Goal: Task Accomplishment & Management: Complete application form

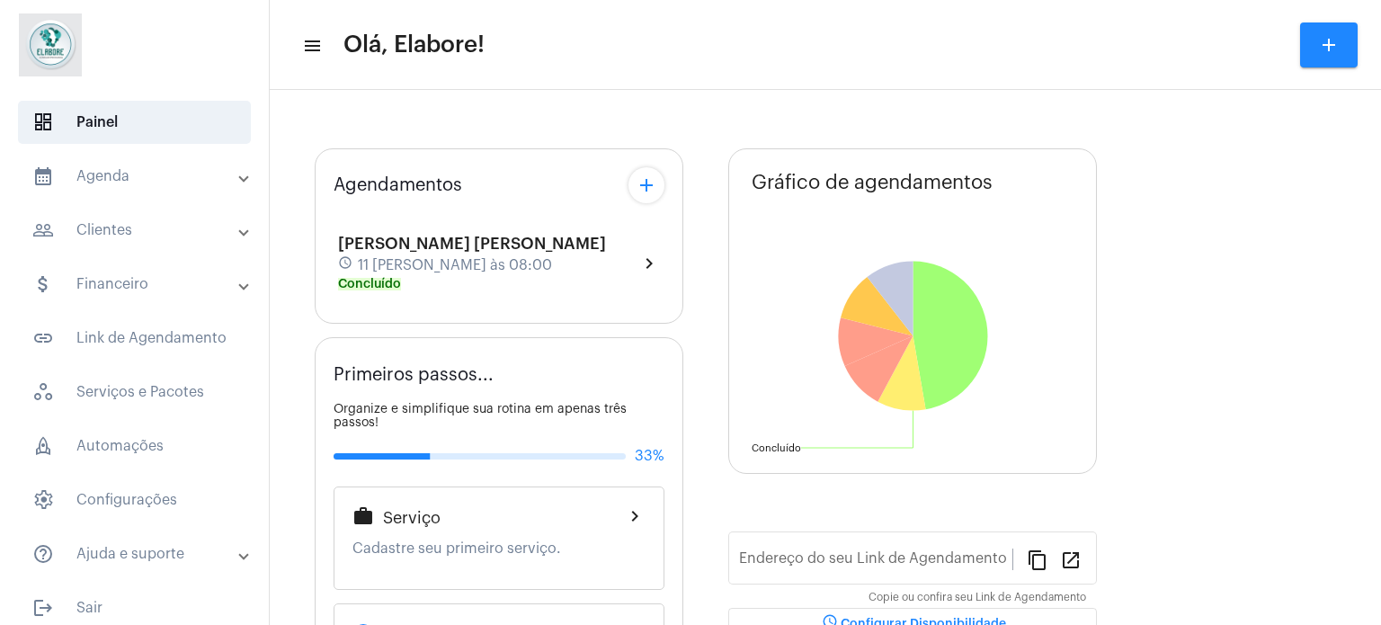
type input "[URL][DOMAIN_NAME]"
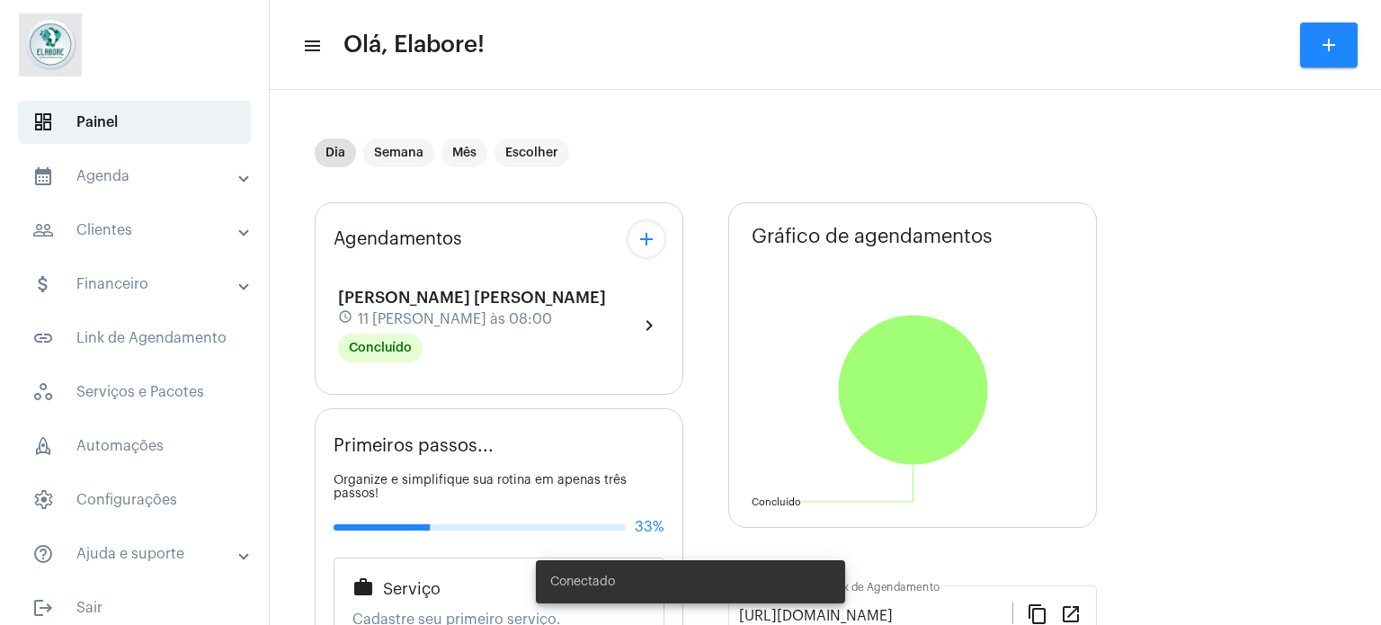
click at [108, 215] on mat-expansion-panel-header "people_outline Clientes" at bounding box center [140, 230] width 258 height 43
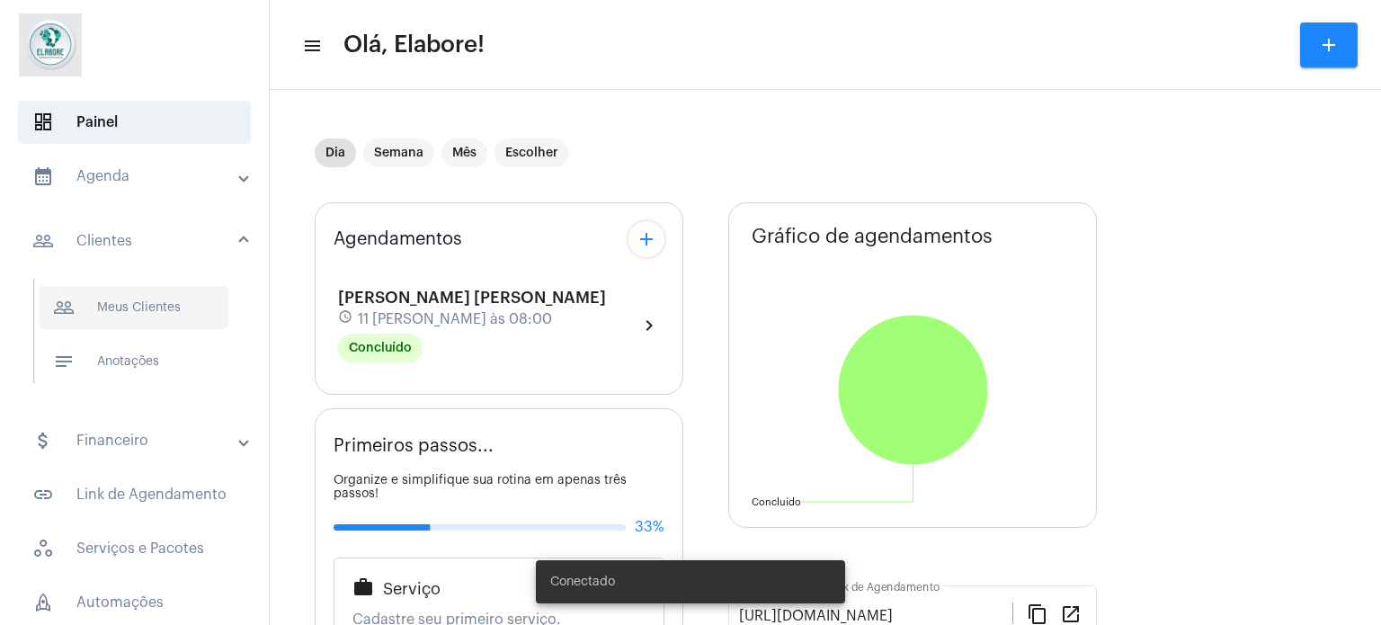
click at [144, 311] on span "people_outline Meus Clientes" at bounding box center [134, 307] width 190 height 43
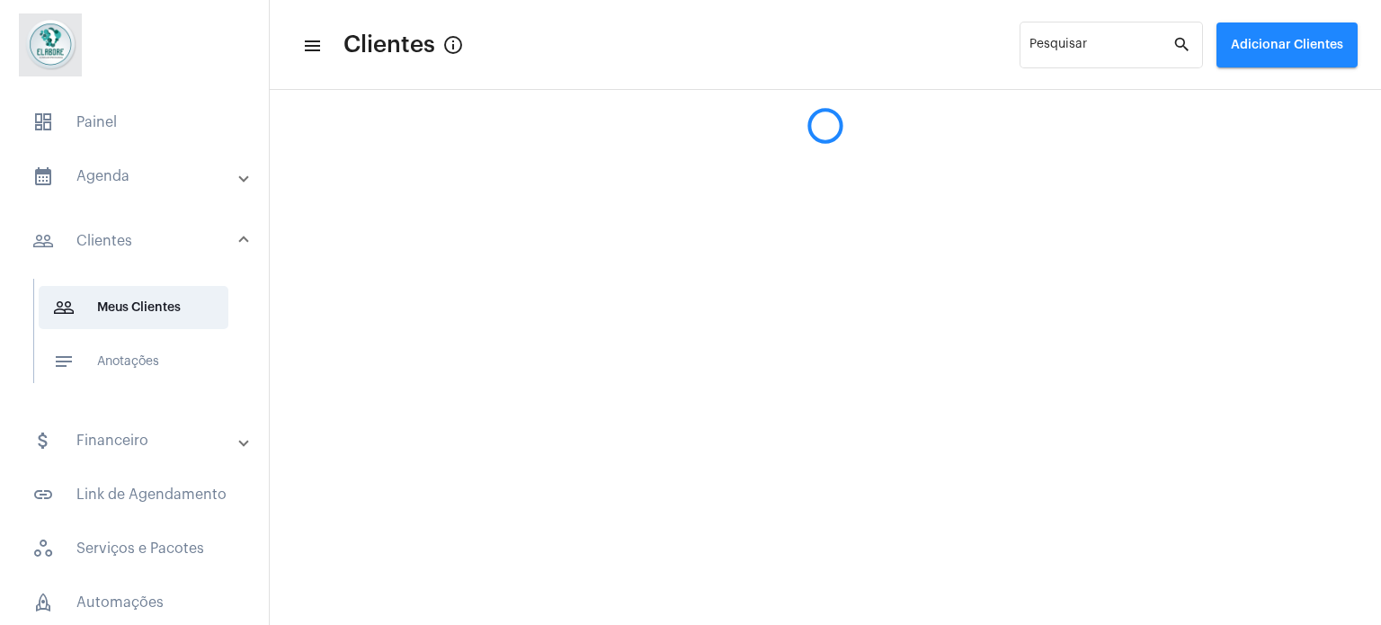
drag, startPoint x: 1298, startPoint y: 33, endPoint x: 1284, endPoint y: 42, distance: 17.0
click at [1297, 33] on button "Adicionar Clientes" at bounding box center [1286, 44] width 141 height 45
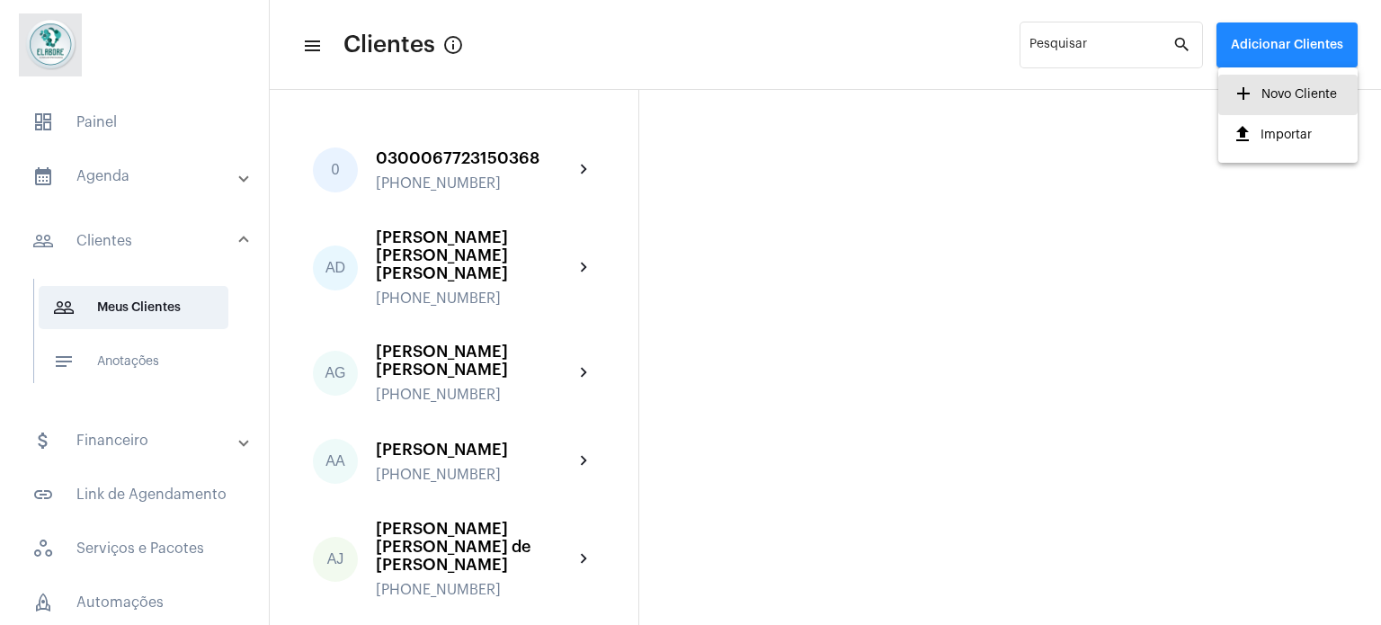
click at [1291, 100] on span "add Novo Cliente" at bounding box center [1284, 94] width 104 height 32
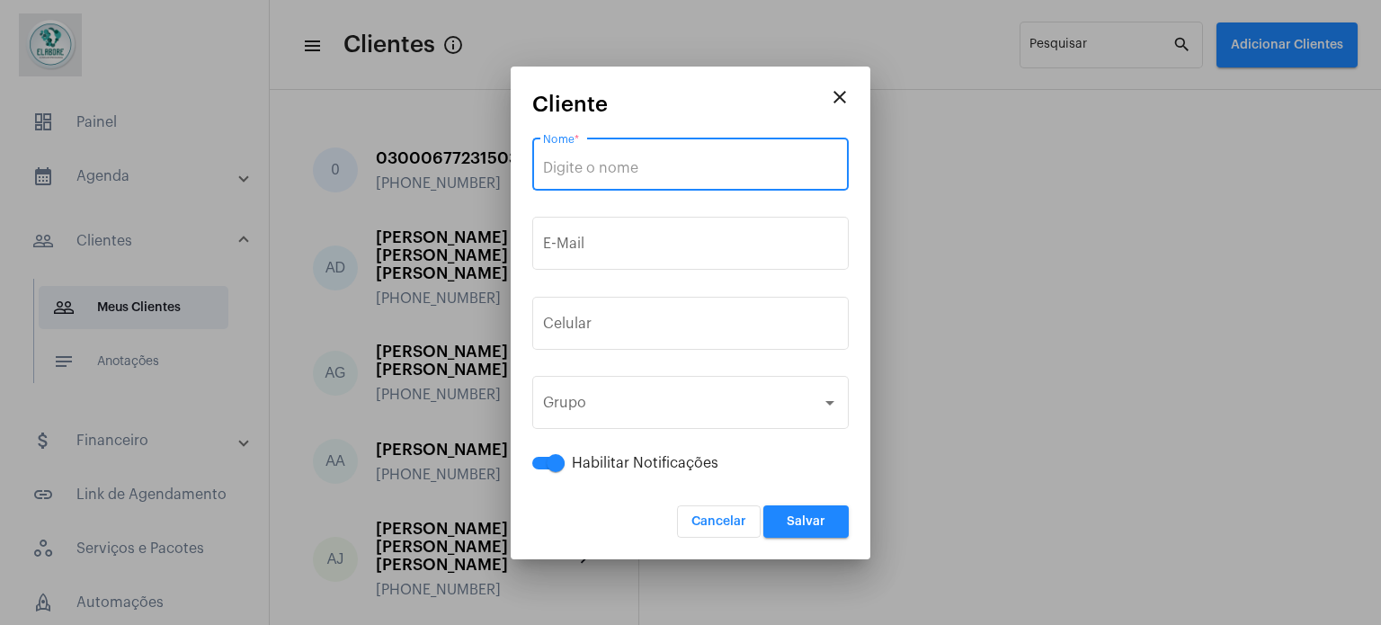
click at [669, 172] on input "Nome *" at bounding box center [690, 168] width 295 height 16
paste input "[PERSON_NAME]"
type input "[PERSON_NAME]"
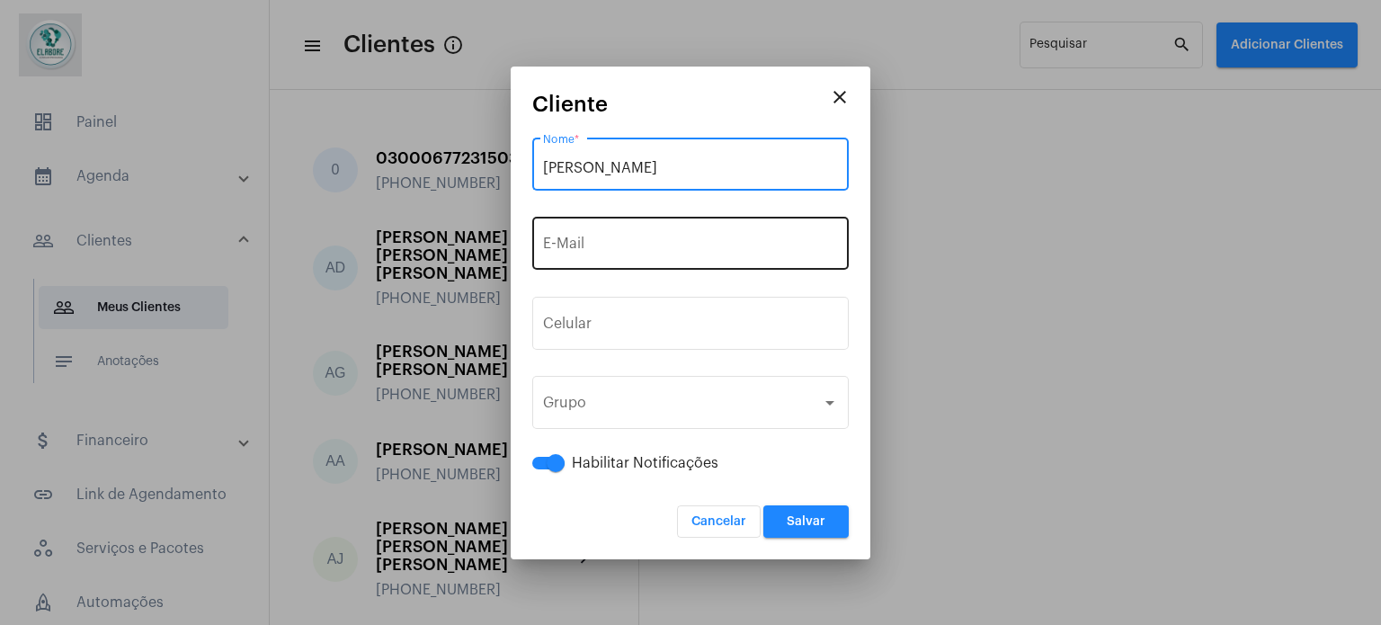
click at [668, 235] on div "E-Mail" at bounding box center [690, 241] width 295 height 57
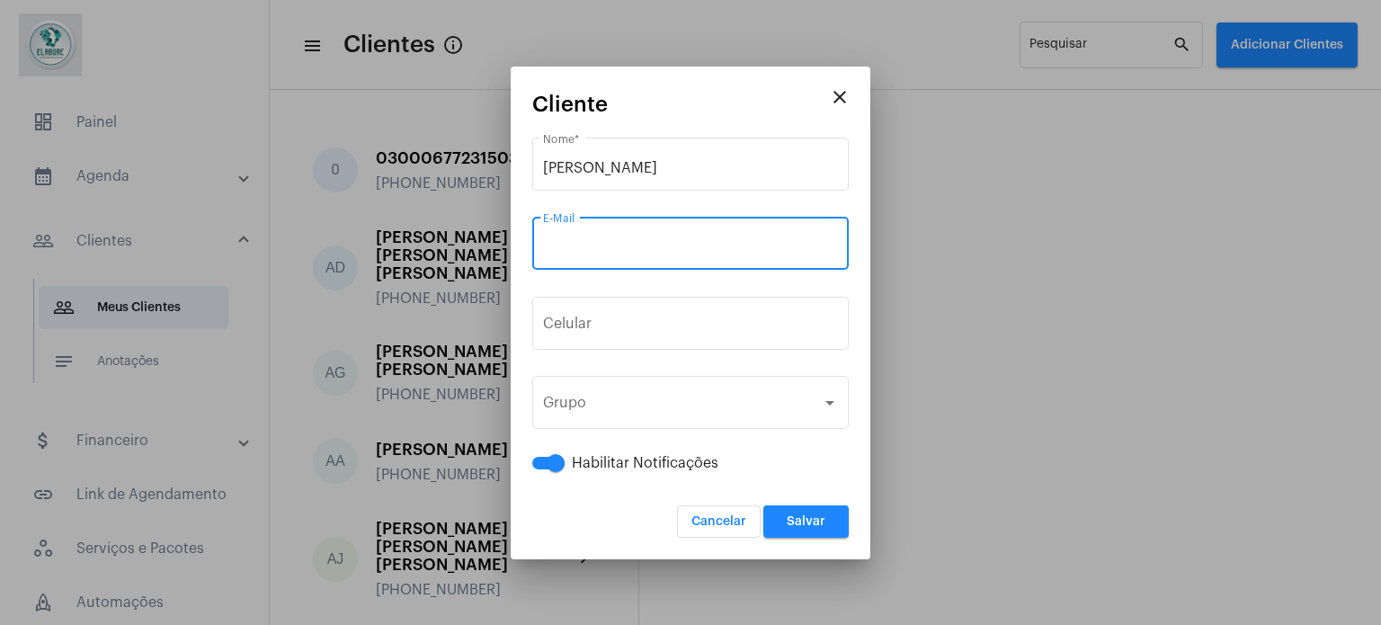
paste input "[EMAIL_ADDRESS][DOMAIN_NAME]"
type input "[EMAIL_ADDRESS][DOMAIN_NAME]"
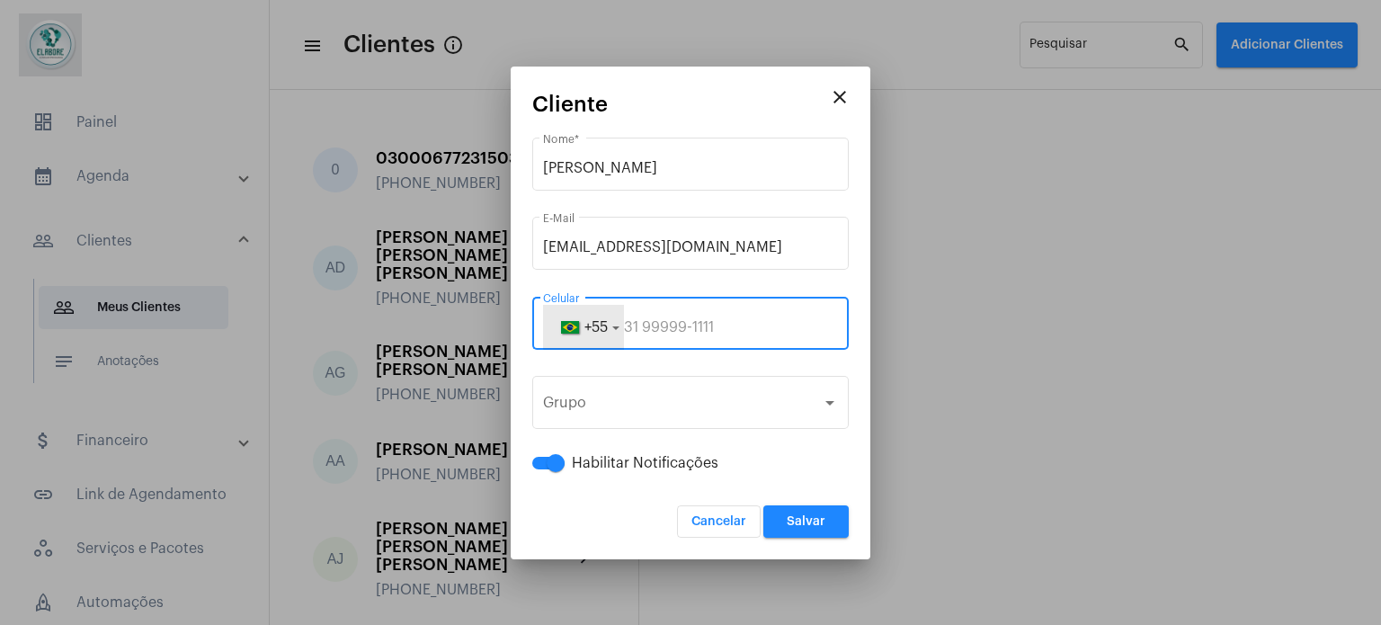
click at [593, 323] on span "+55" at bounding box center [595, 327] width 23 height 14
paste input "71991279666"
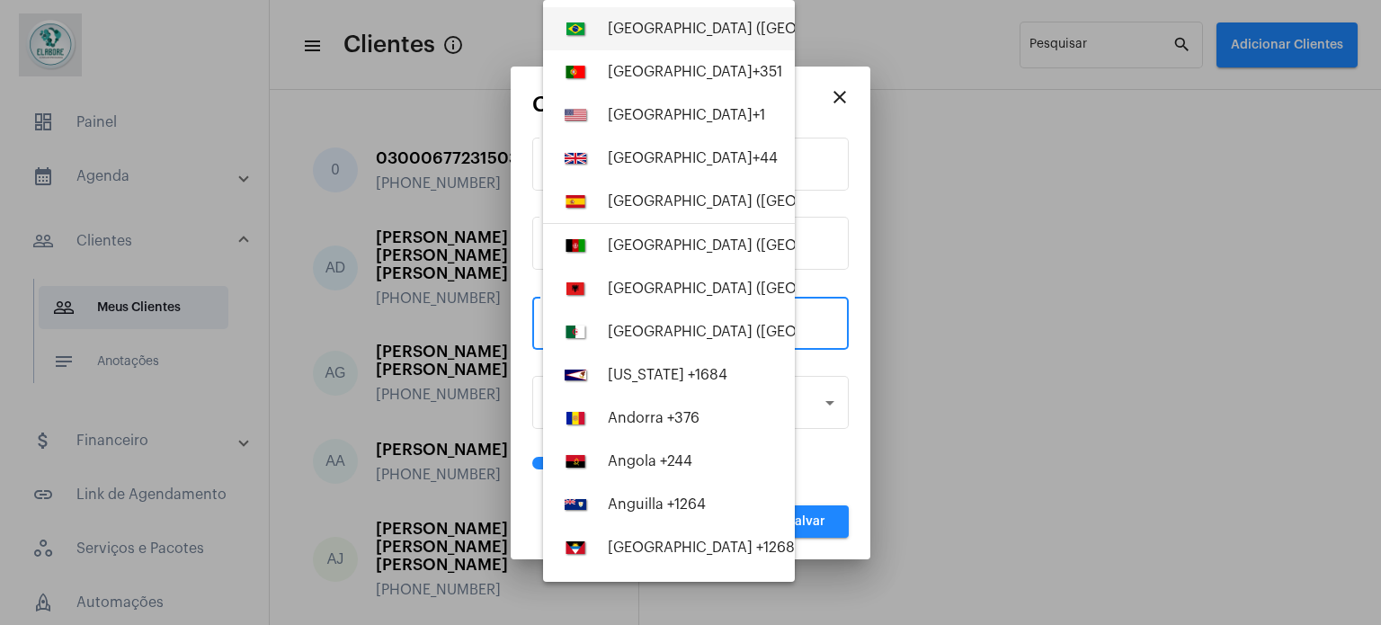
type input "71991279666"
click at [690, 17] on button "[GEOGRAPHIC_DATA] ([GEOGRAPHIC_DATA]) +55" at bounding box center [669, 28] width 252 height 43
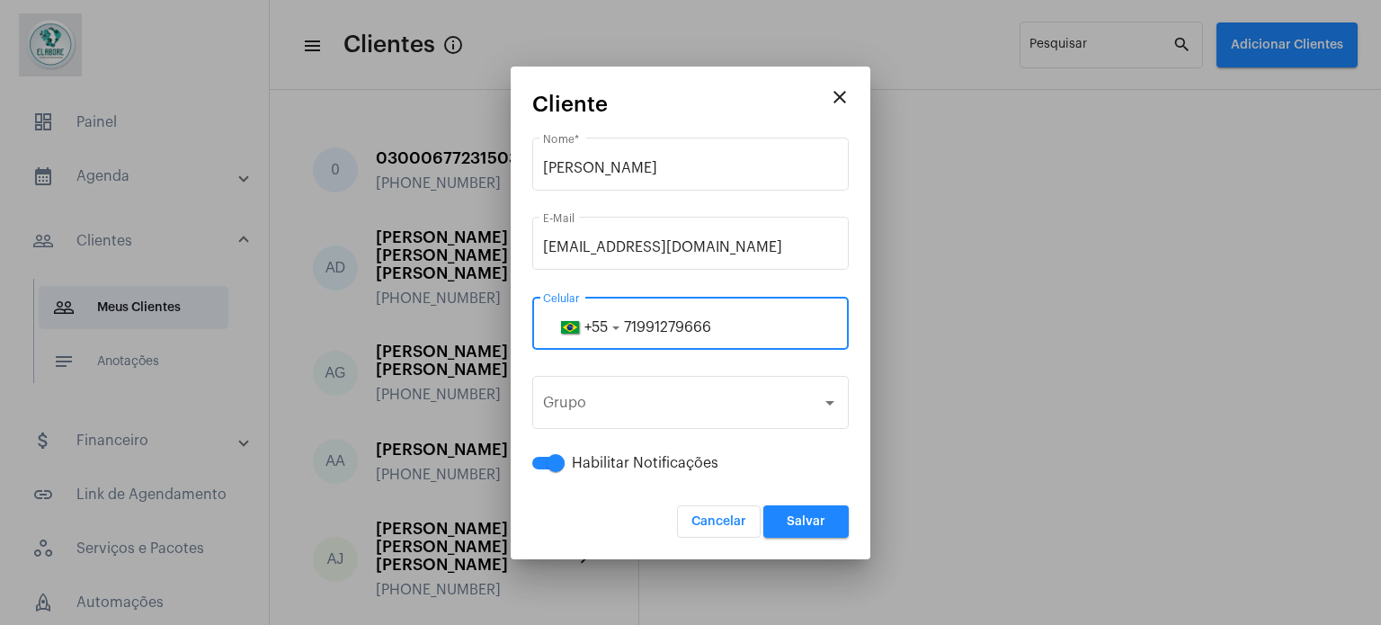
click at [779, 524] on button "Salvar" at bounding box center [805, 521] width 85 height 32
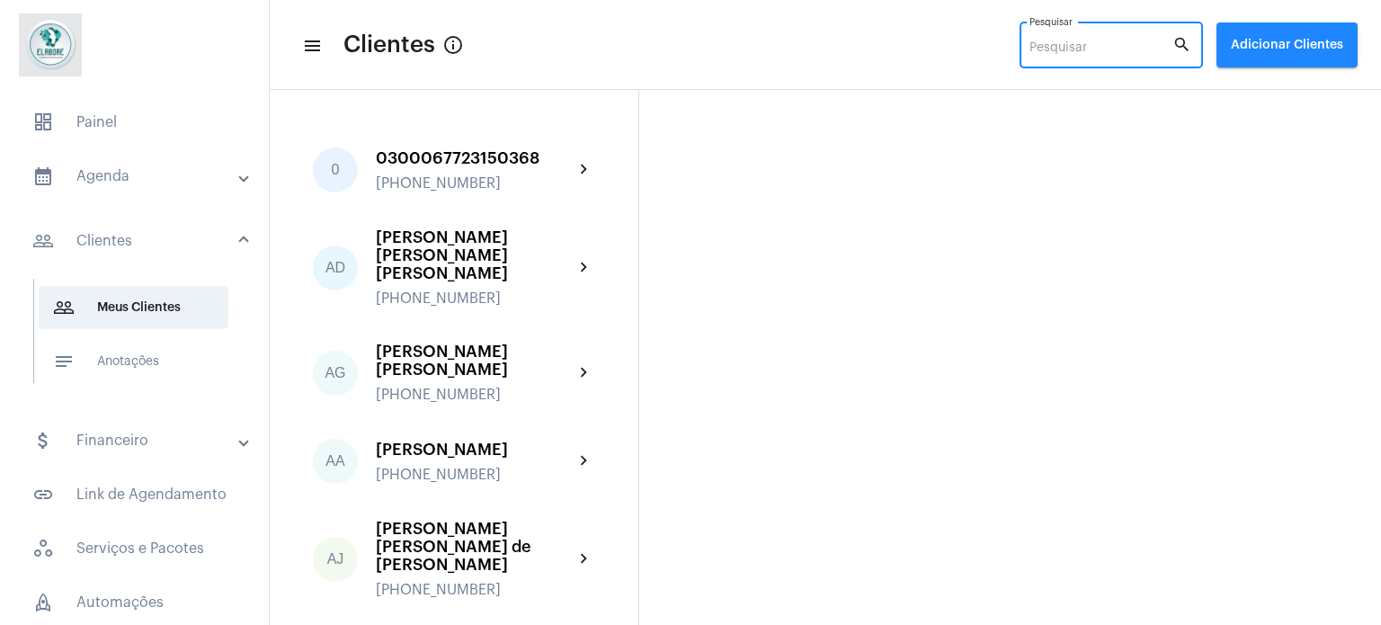
click at [1089, 49] on input "Pesquisar" at bounding box center [1100, 48] width 143 height 14
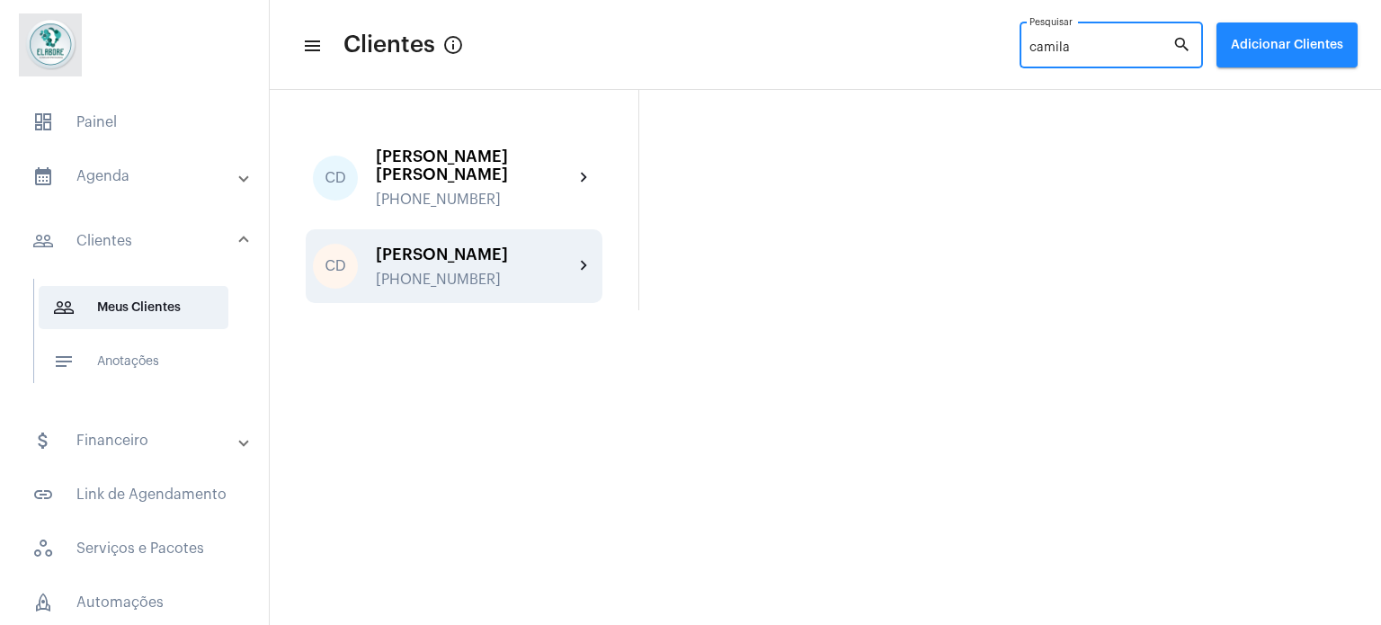
type input "camila"
click at [478, 256] on div "[PERSON_NAME]" at bounding box center [475, 254] width 198 height 18
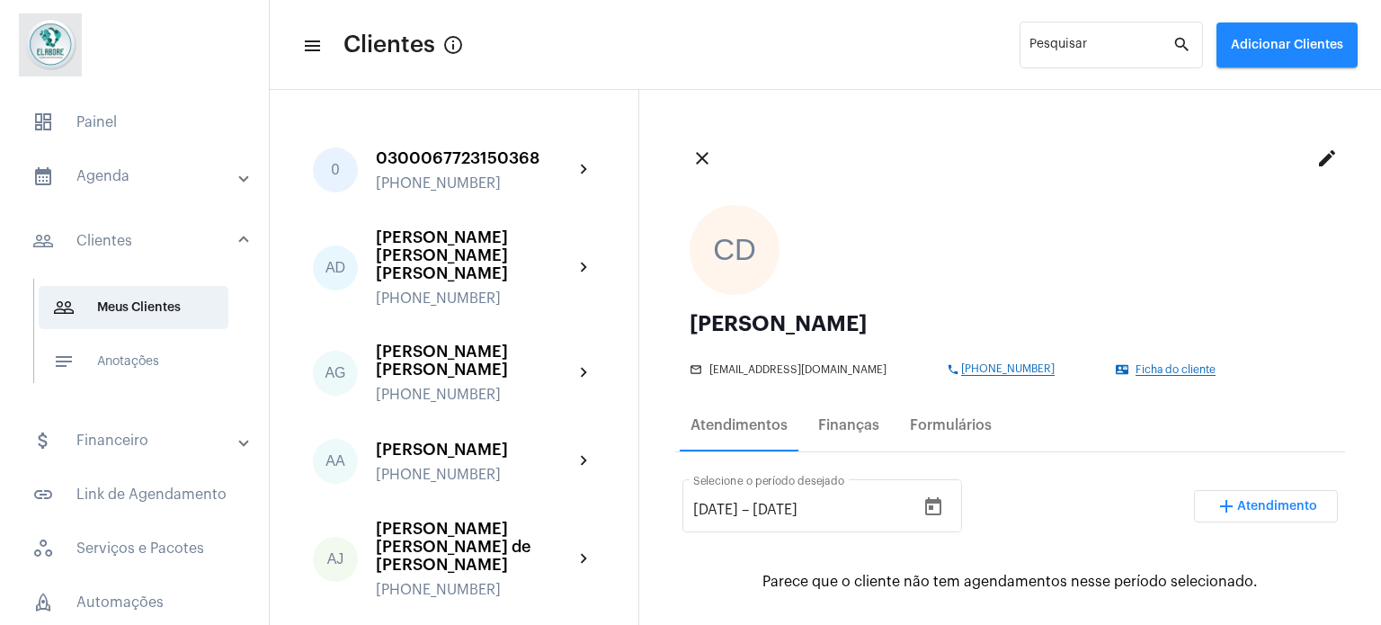
click at [1160, 371] on span "Ficha do cliente" at bounding box center [1175, 370] width 80 height 12
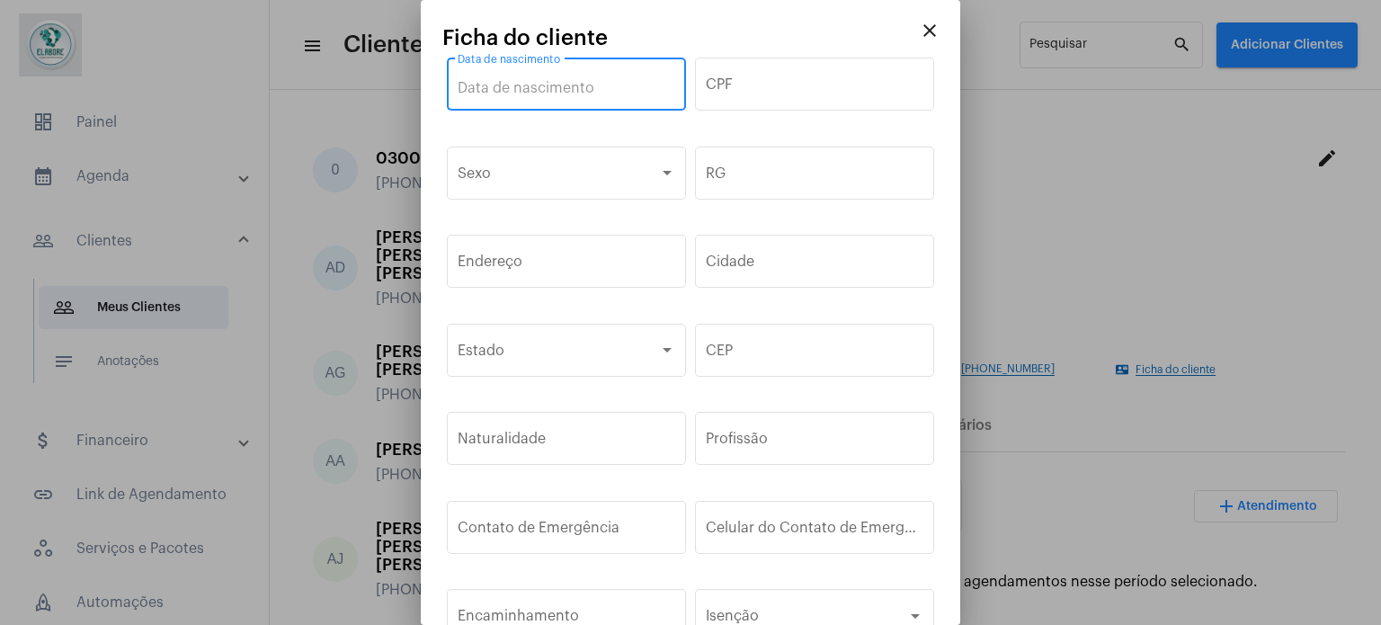
click at [599, 80] on input "Data de nascimento" at bounding box center [567, 88] width 218 height 16
type input "[DATE]"
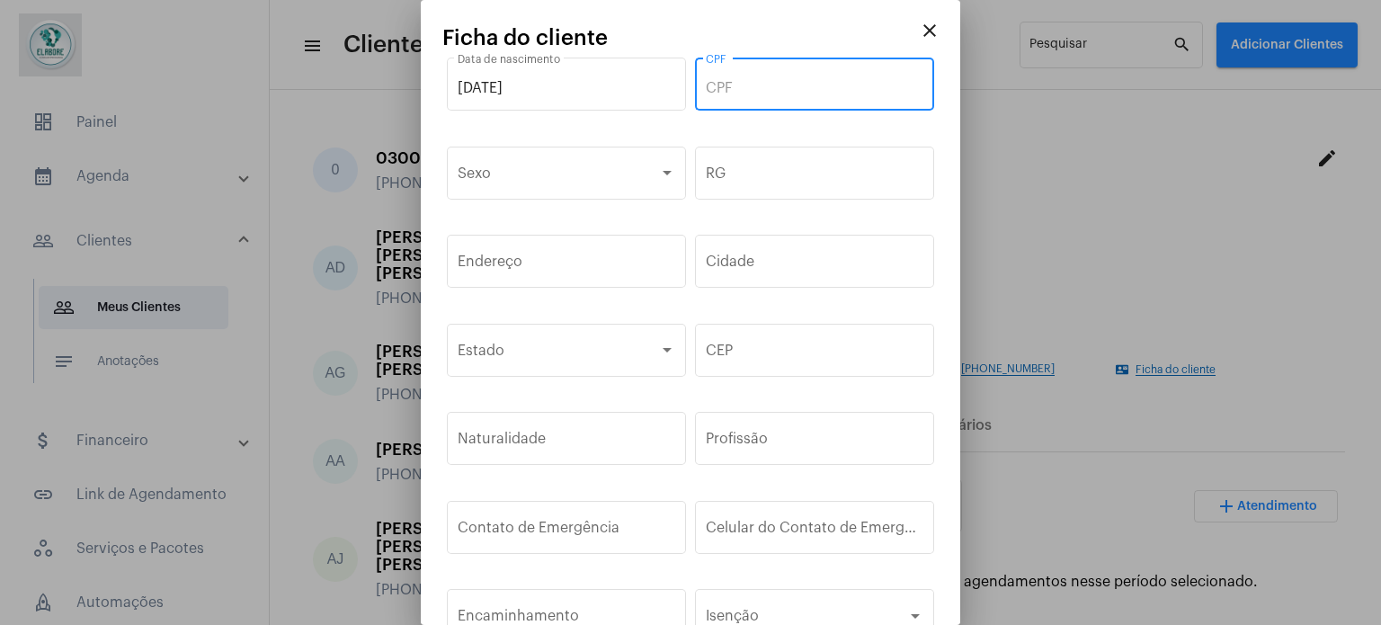
click at [735, 85] on input "CPF" at bounding box center [815, 88] width 218 height 16
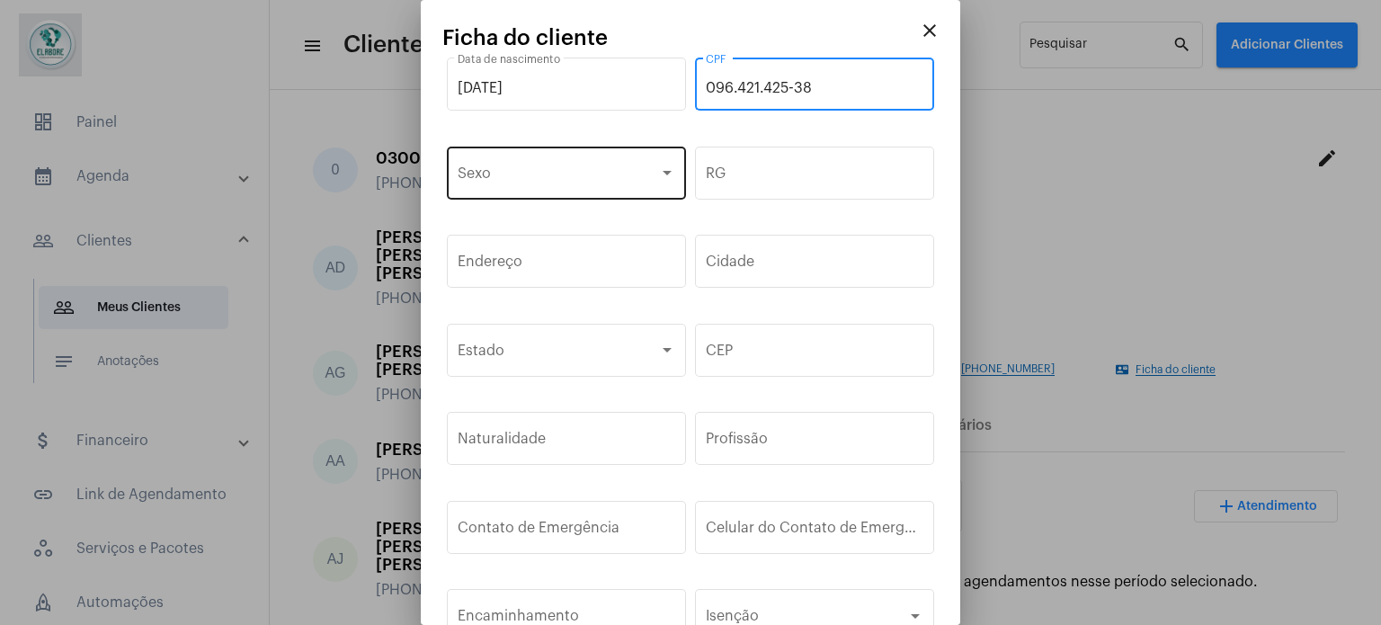
type input "096.421.425-38"
click at [638, 177] on span at bounding box center [558, 177] width 201 height 16
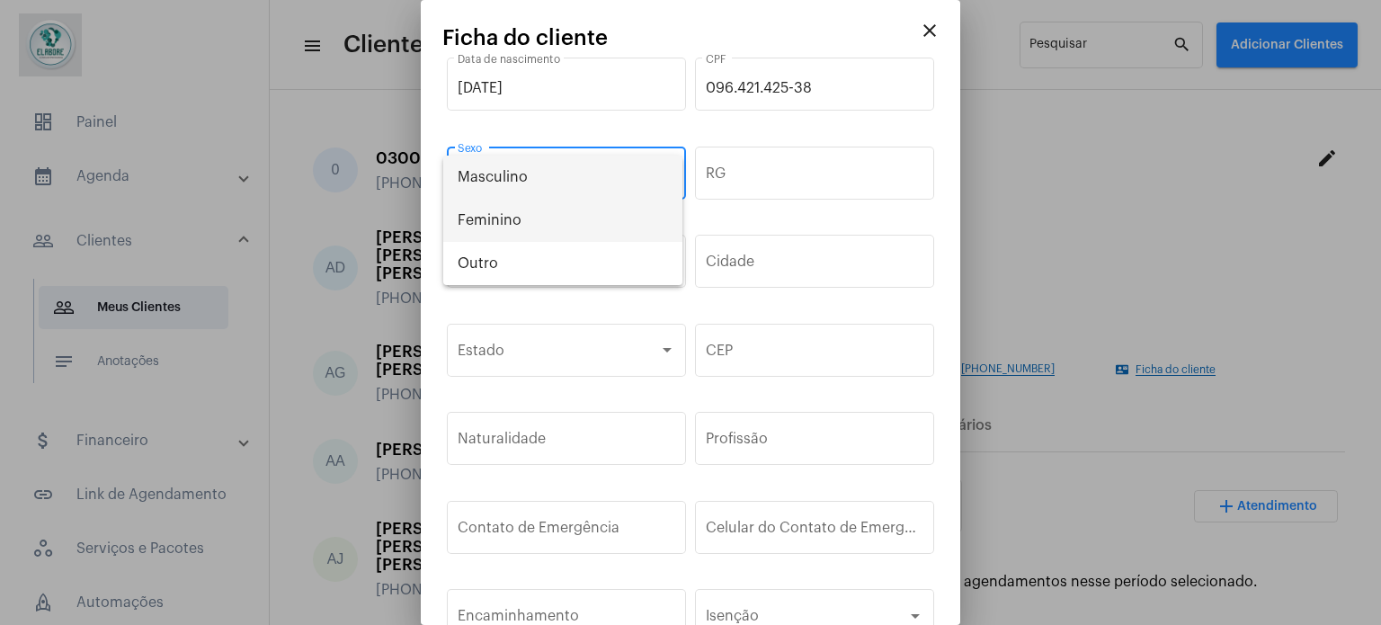
click at [565, 210] on span "Feminino" at bounding box center [563, 220] width 210 height 43
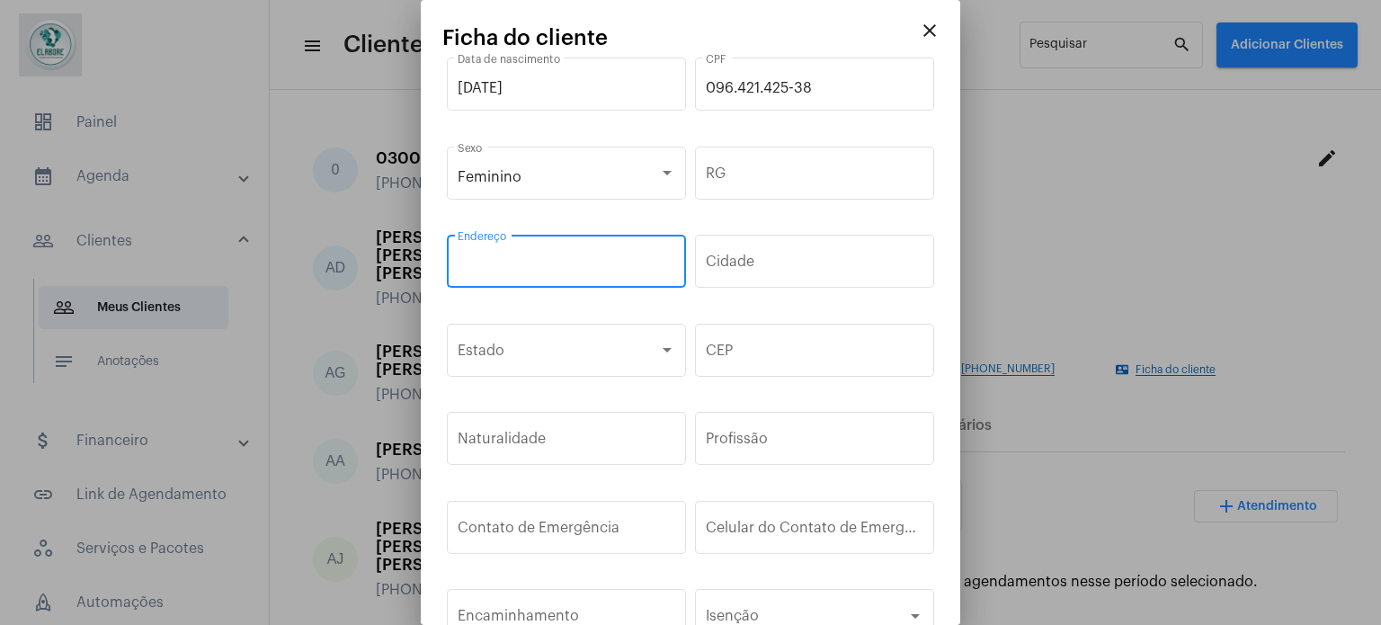
click at [573, 267] on input "Endereço" at bounding box center [567, 265] width 218 height 16
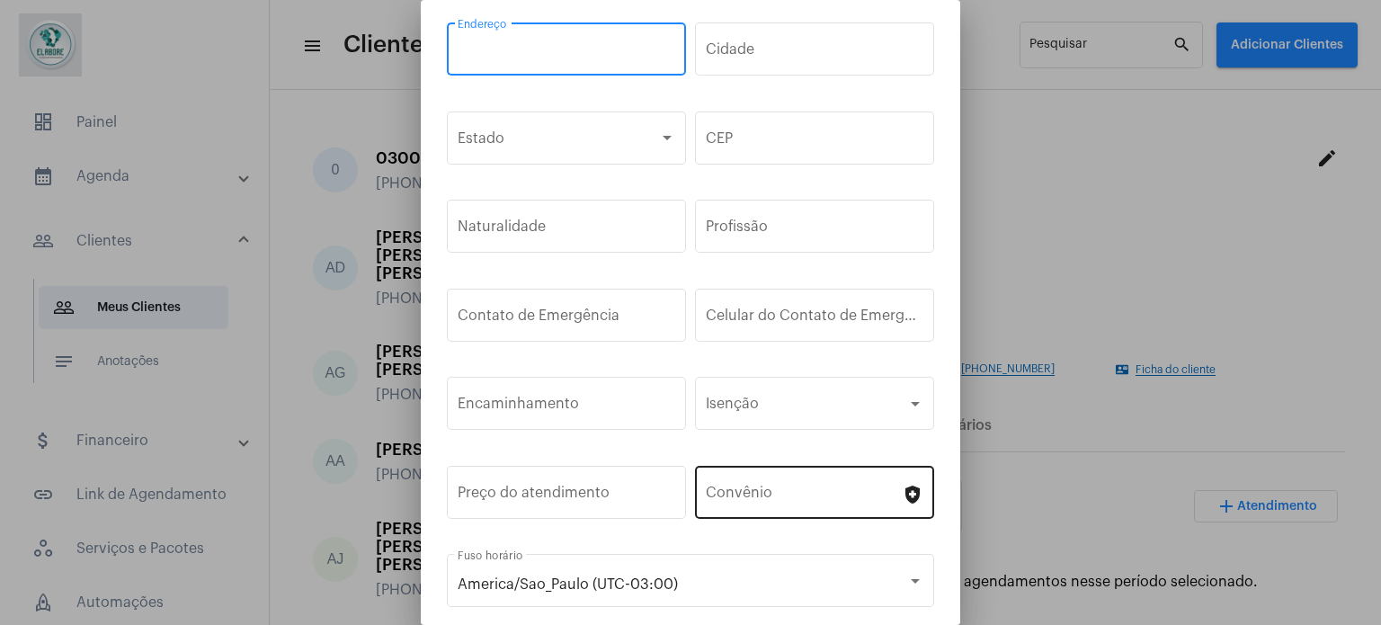
scroll to position [270, 0]
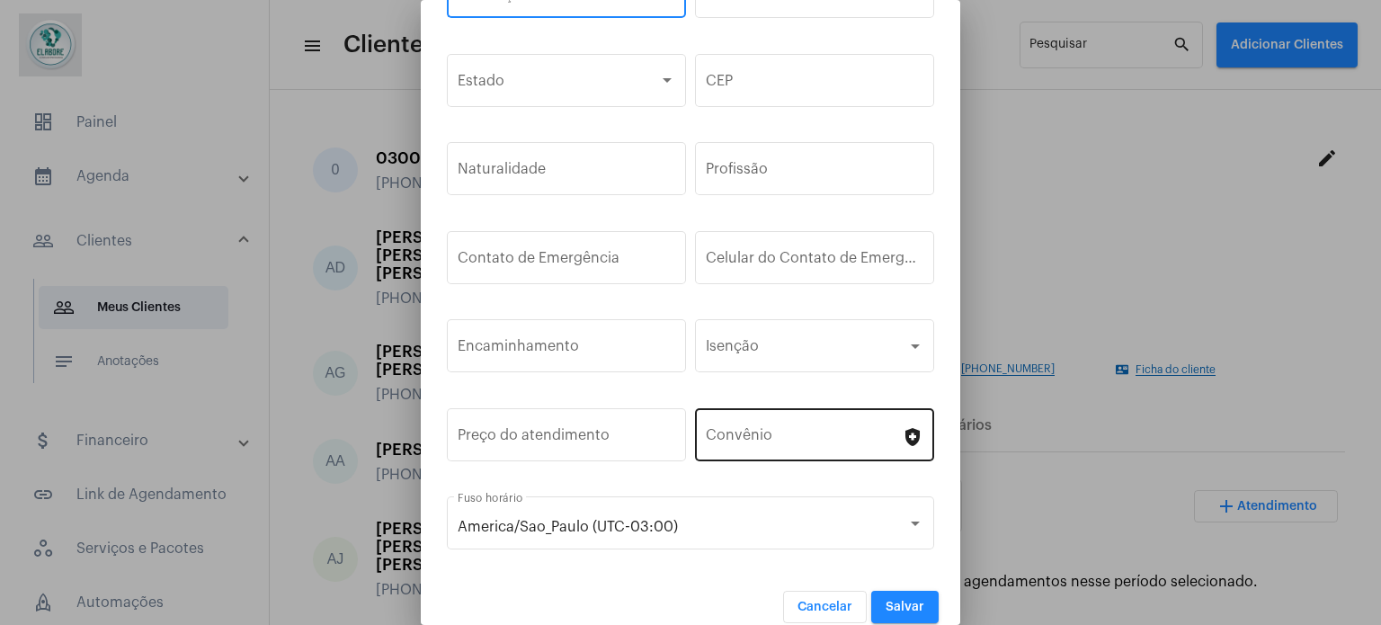
click at [882, 431] on input "Convênio" at bounding box center [804, 439] width 196 height 16
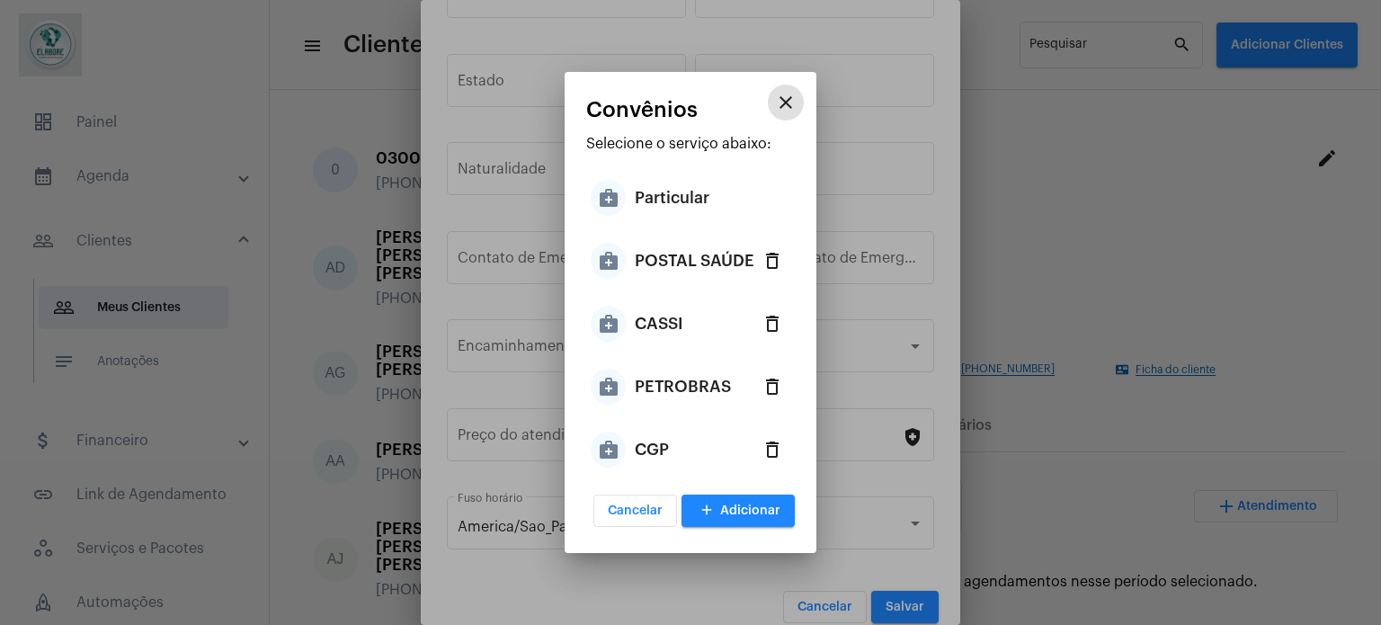
click at [687, 439] on div "medical_services CGP delete_outlined" at bounding box center [690, 449] width 209 height 63
click at [730, 446] on div "medical_services CGP delete_outlined" at bounding box center [690, 449] width 209 height 63
drag, startPoint x: 595, startPoint y: 449, endPoint x: 618, endPoint y: 455, distance: 23.1
click at [596, 449] on mat-icon "medical_services" at bounding box center [608, 449] width 35 height 36
type input "CGP"
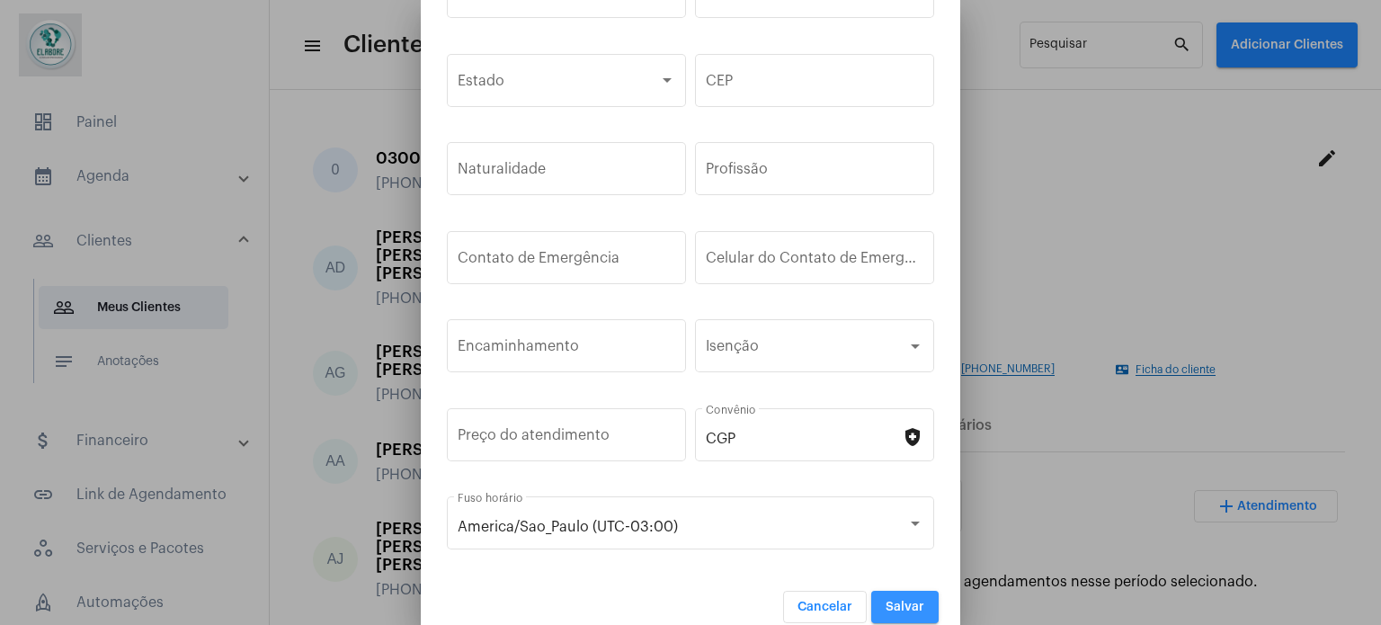
click at [885, 597] on button "Salvar" at bounding box center [904, 607] width 67 height 32
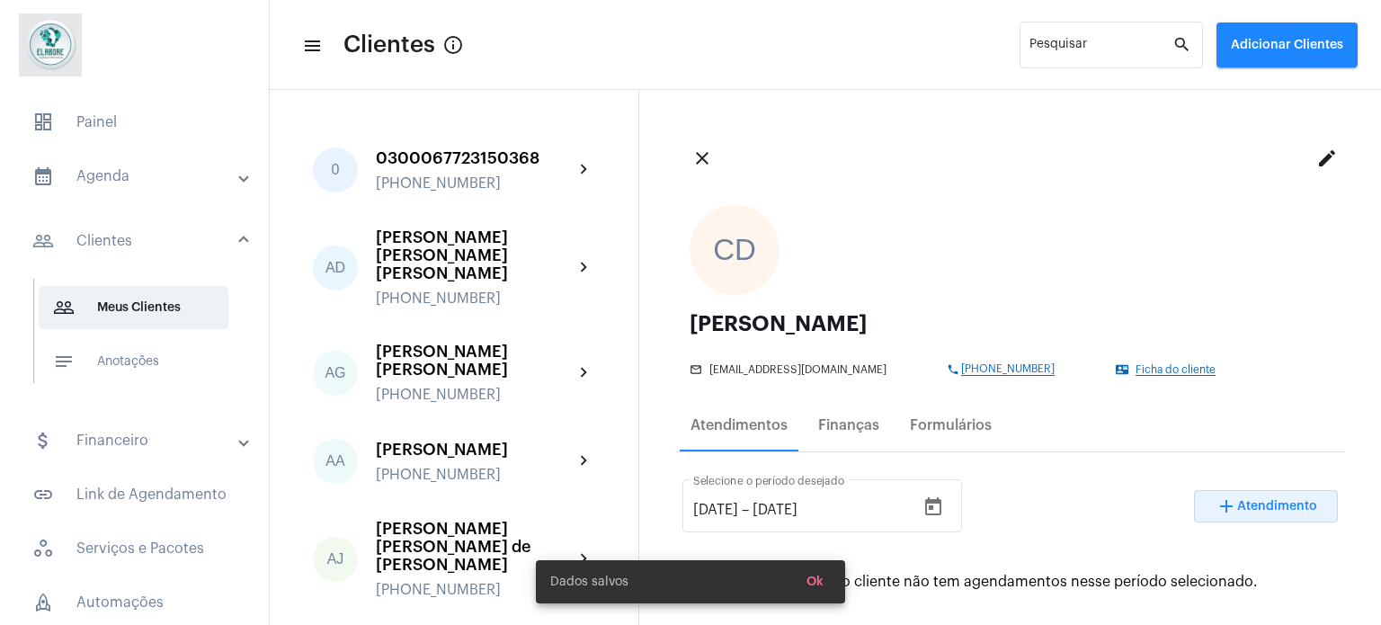
click at [1215, 509] on mat-icon "add" at bounding box center [1226, 506] width 22 height 22
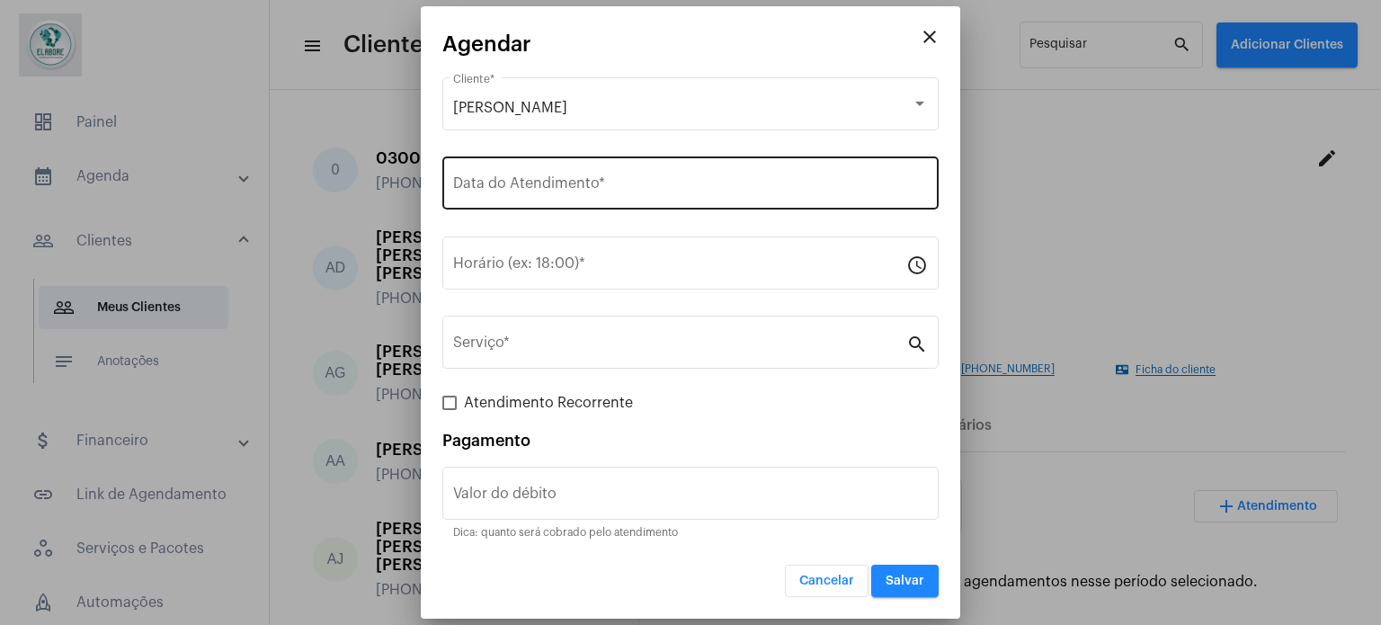
click at [665, 172] on div "Data do Atendimento *" at bounding box center [690, 181] width 475 height 57
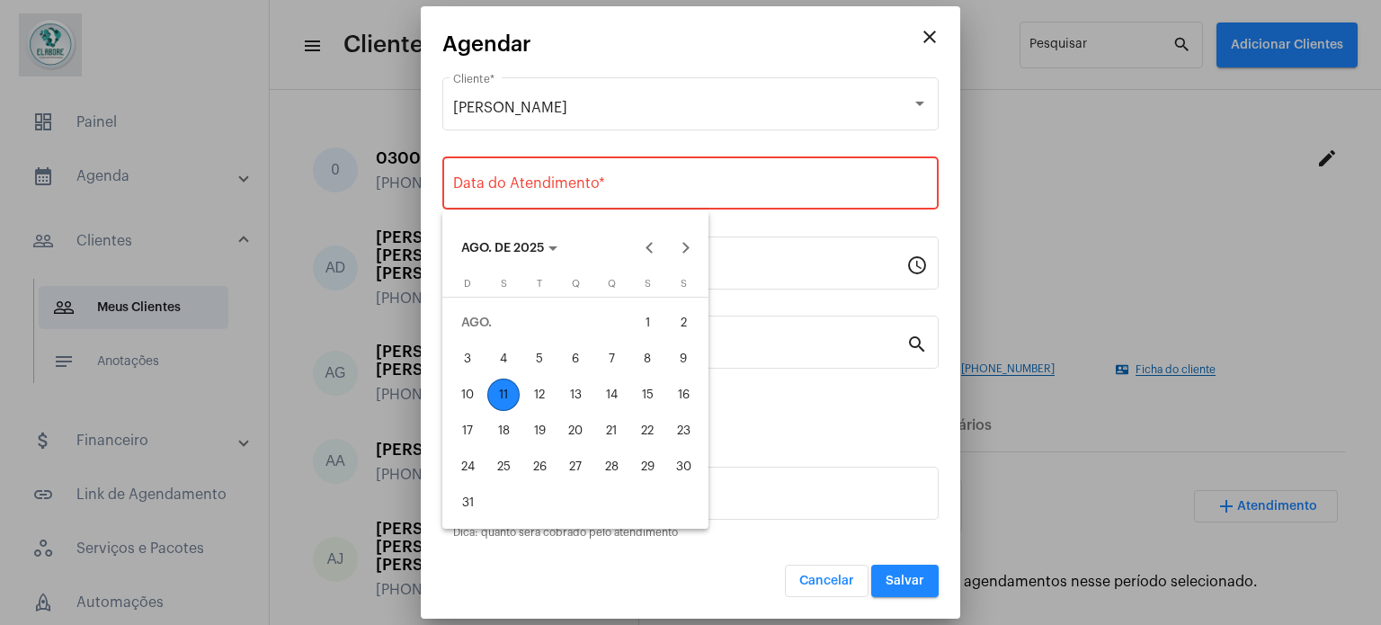
click at [508, 391] on div "11" at bounding box center [503, 394] width 32 height 32
type input "[DATE]"
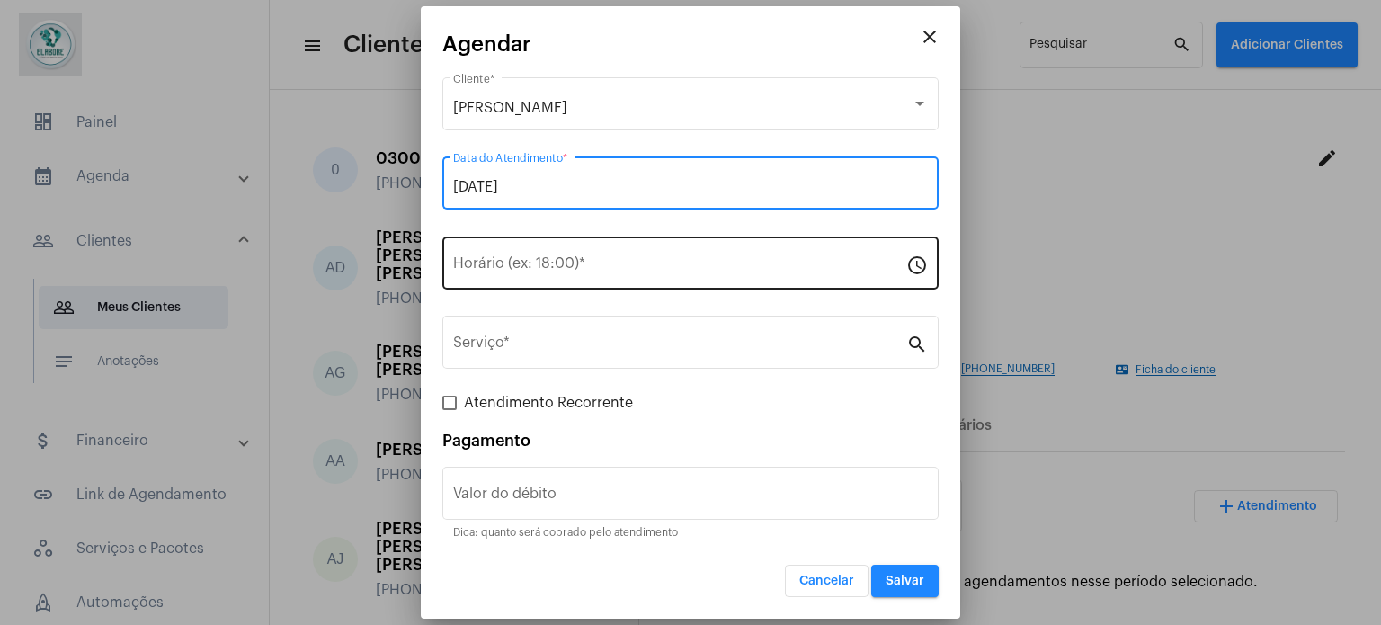
click at [587, 268] on input "Horário (ex: 18:00) *" at bounding box center [679, 267] width 453 height 16
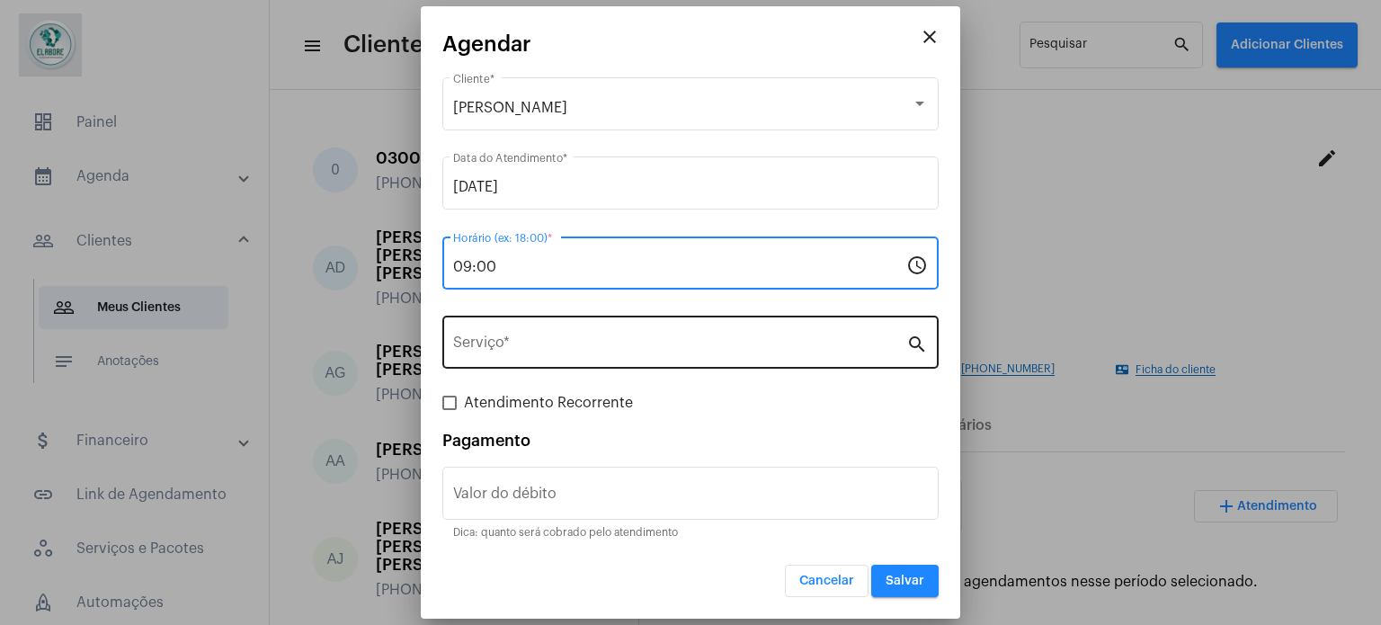
type input "09:00"
click at [556, 339] on input "Serviço *" at bounding box center [679, 346] width 453 height 16
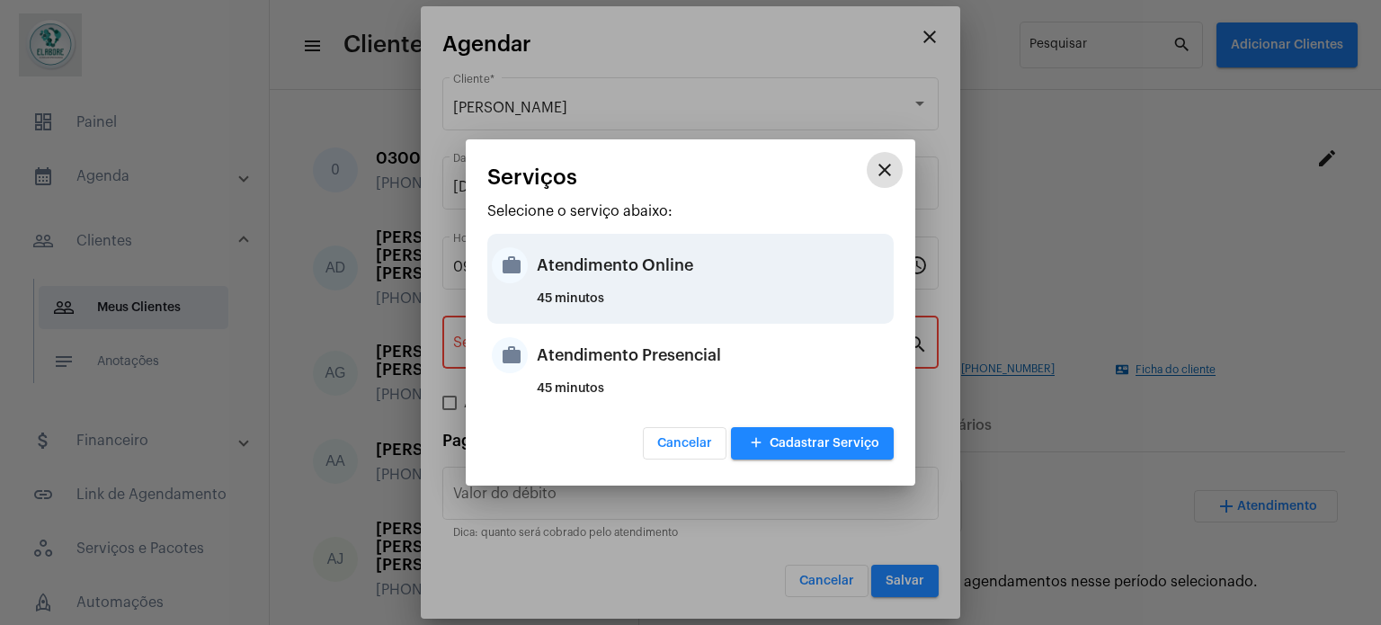
click at [615, 265] on div "Atendimento Online" at bounding box center [713, 265] width 352 height 54
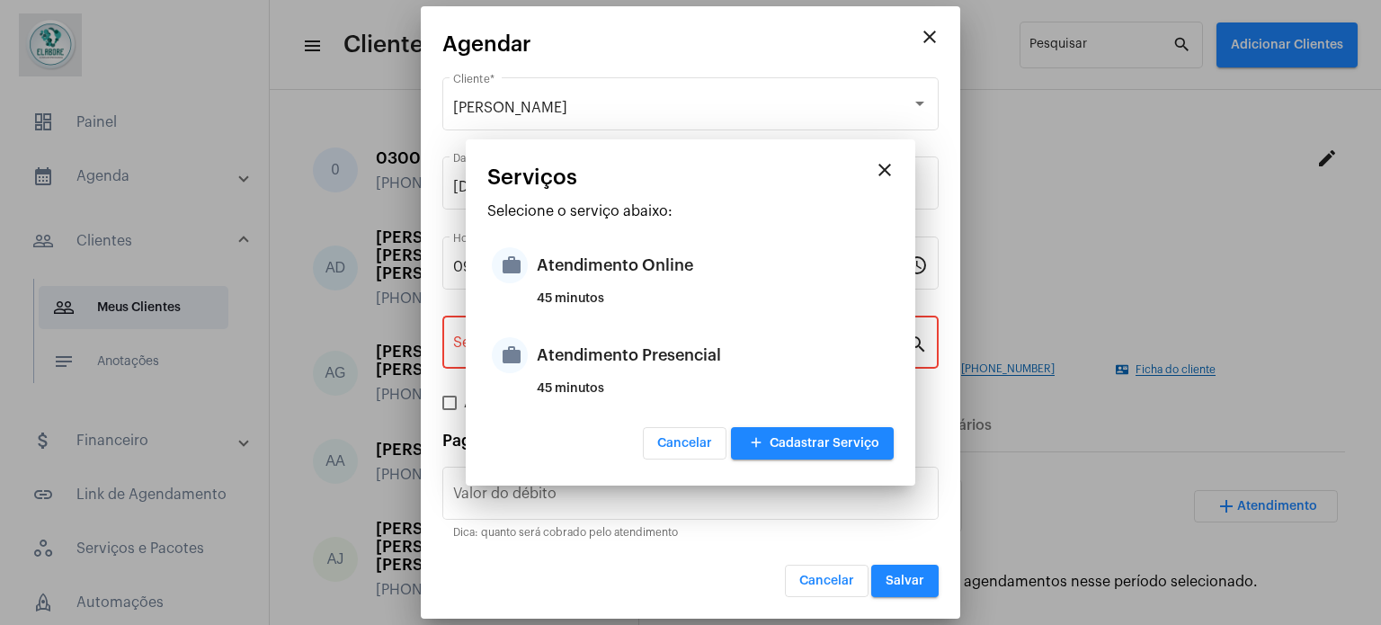
type input "Atendimento Online"
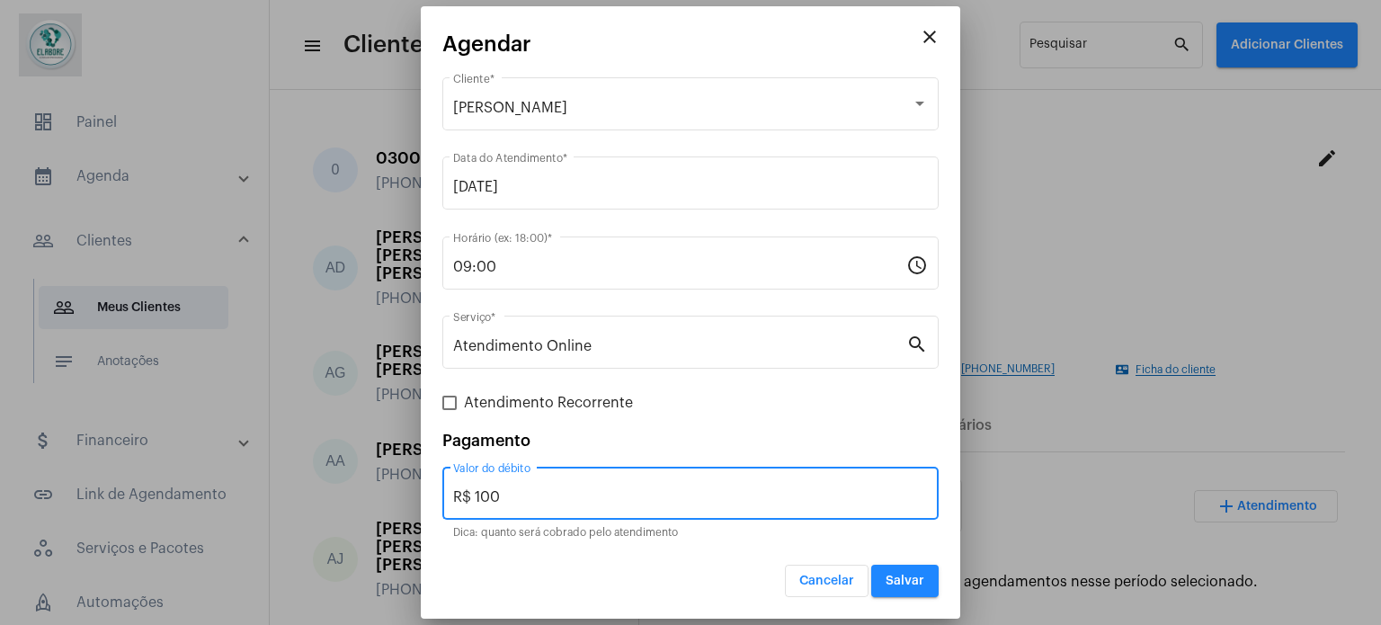
drag, startPoint x: 838, startPoint y: 500, endPoint x: 395, endPoint y: 485, distance: 443.4
click at [395, 485] on div "close [PERSON_NAME] Cliente * [DATE] Data do Atendimento * 09:00 Horário (ex: 1…" at bounding box center [690, 312] width 1381 height 625
type input "R$ 0"
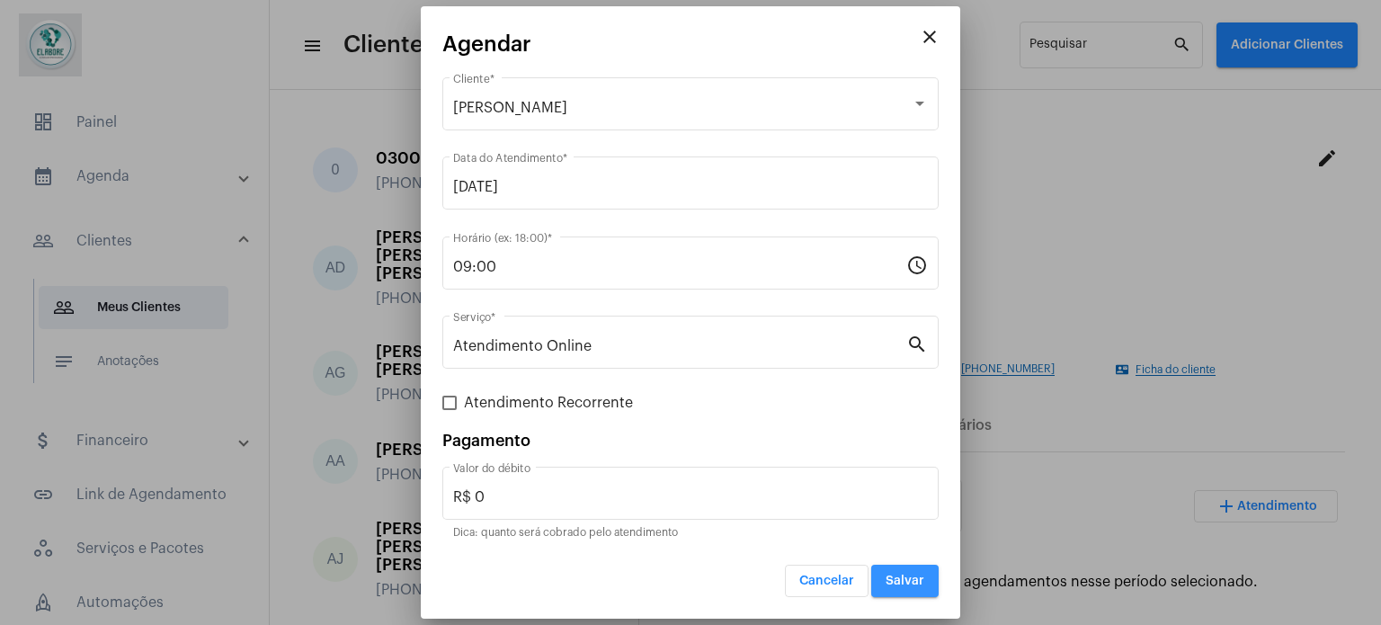
click at [916, 573] on button "Salvar" at bounding box center [904, 581] width 67 height 32
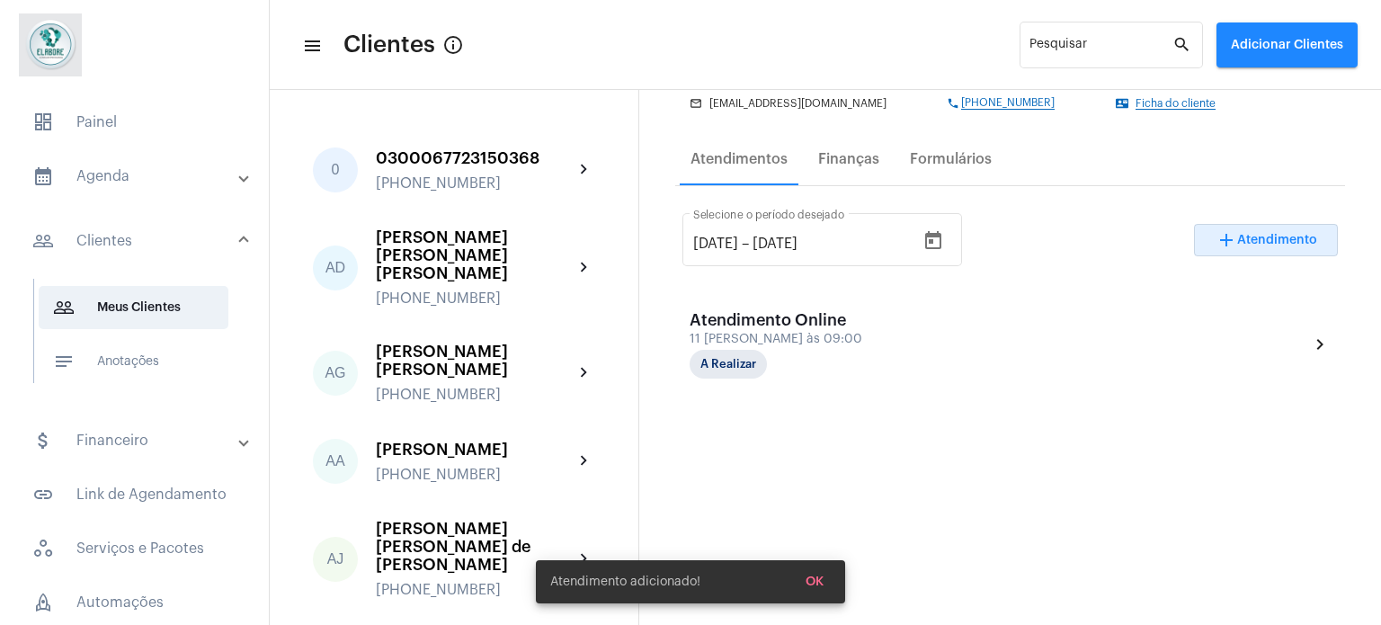
scroll to position [270, 0]
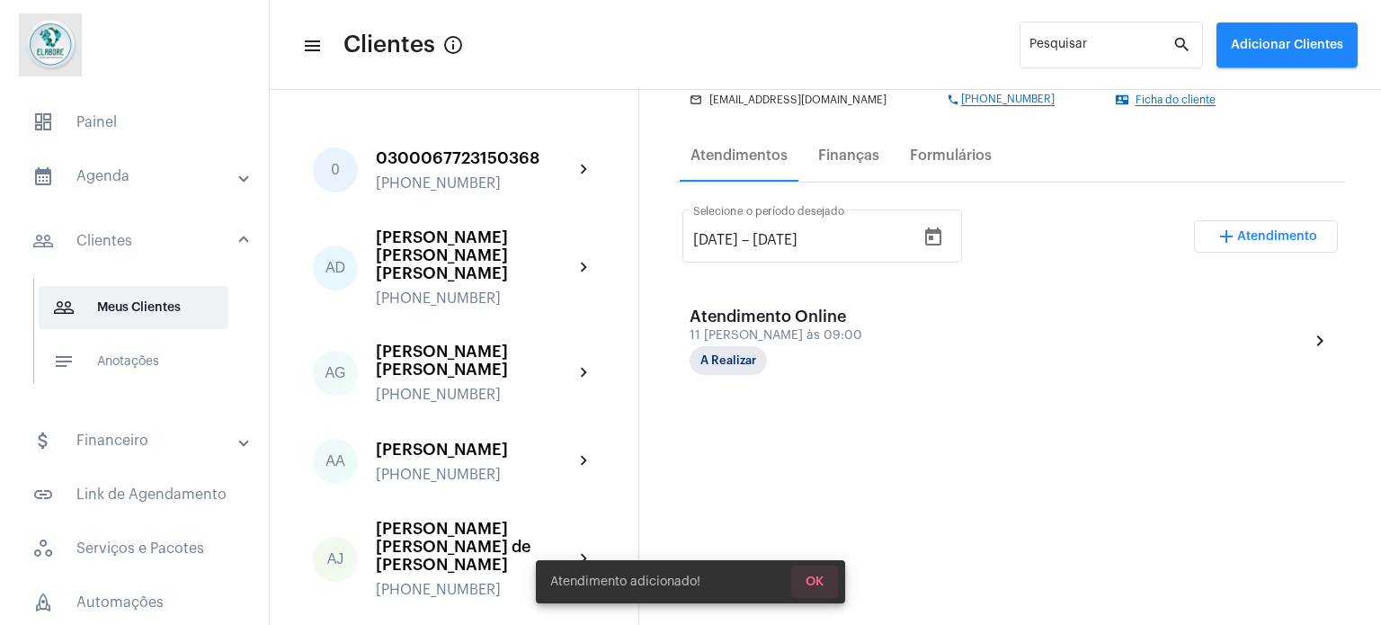
drag, startPoint x: 820, startPoint y: 575, endPoint x: 866, endPoint y: 457, distance: 127.2
click at [821, 574] on button "OK" at bounding box center [814, 581] width 47 height 32
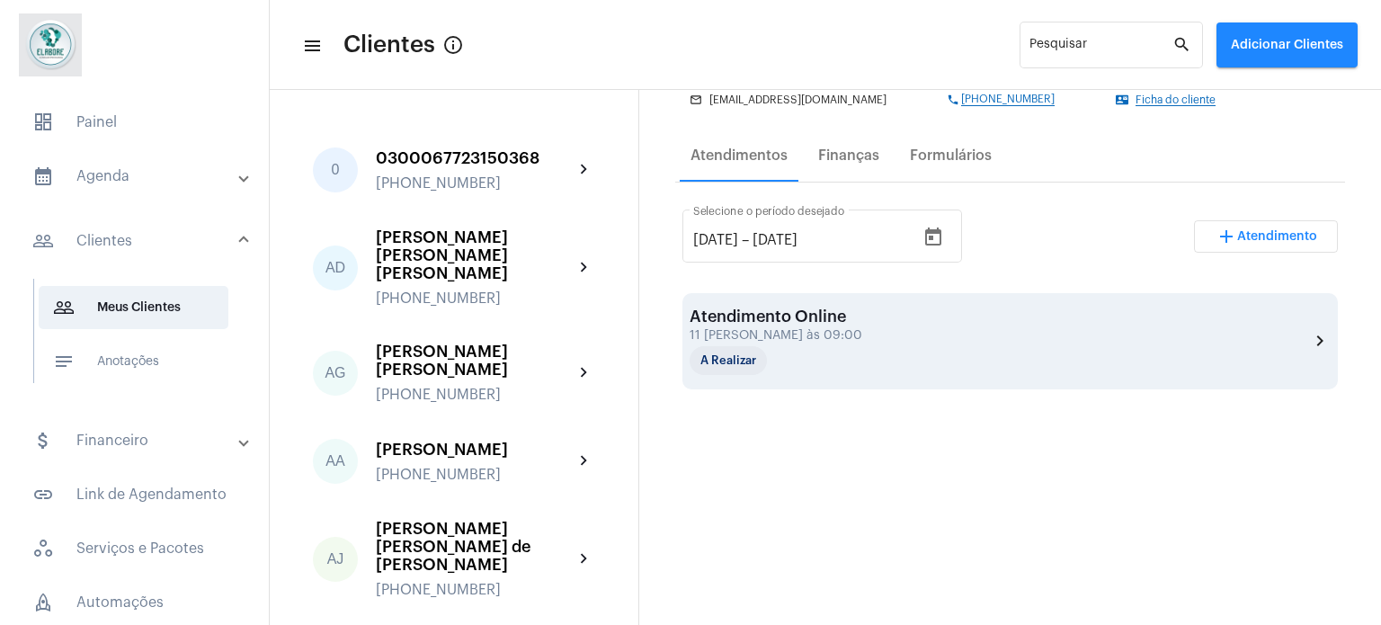
click at [874, 344] on div "Atendimento Online 11 [PERSON_NAME] às 09:00 A Realizar chevron_right" at bounding box center [1009, 340] width 641 height 67
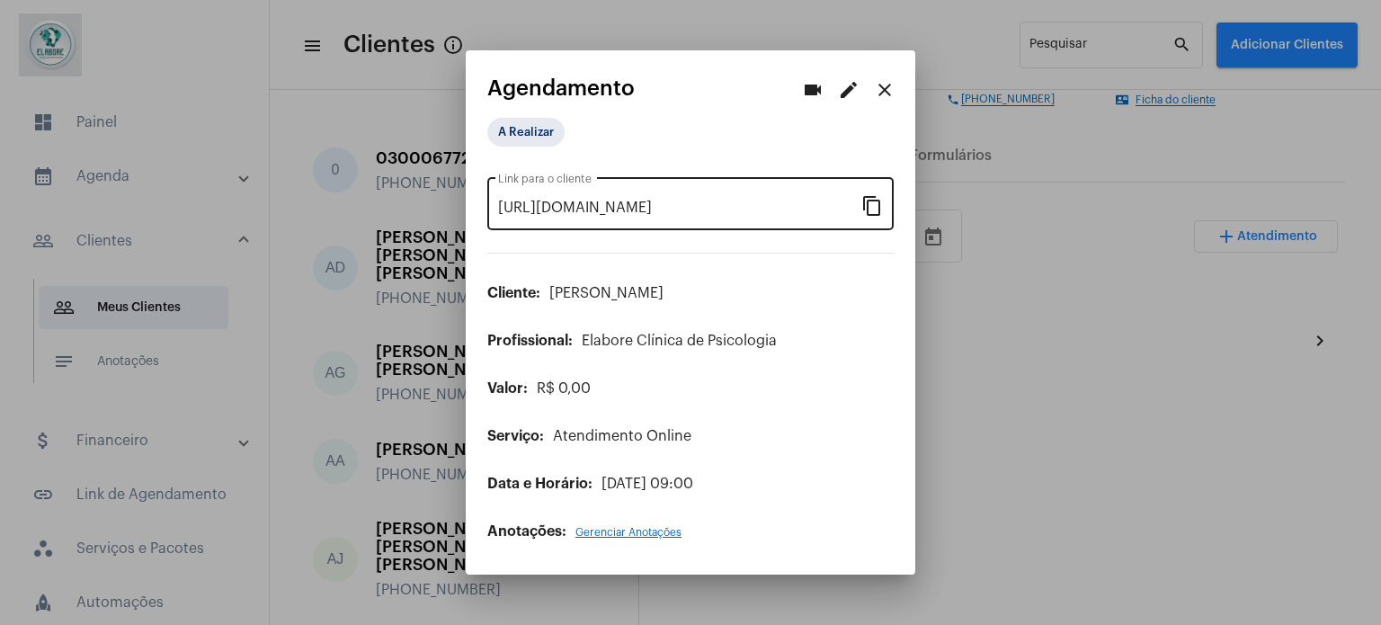
click at [865, 203] on mat-icon "content_copy" at bounding box center [872, 205] width 22 height 22
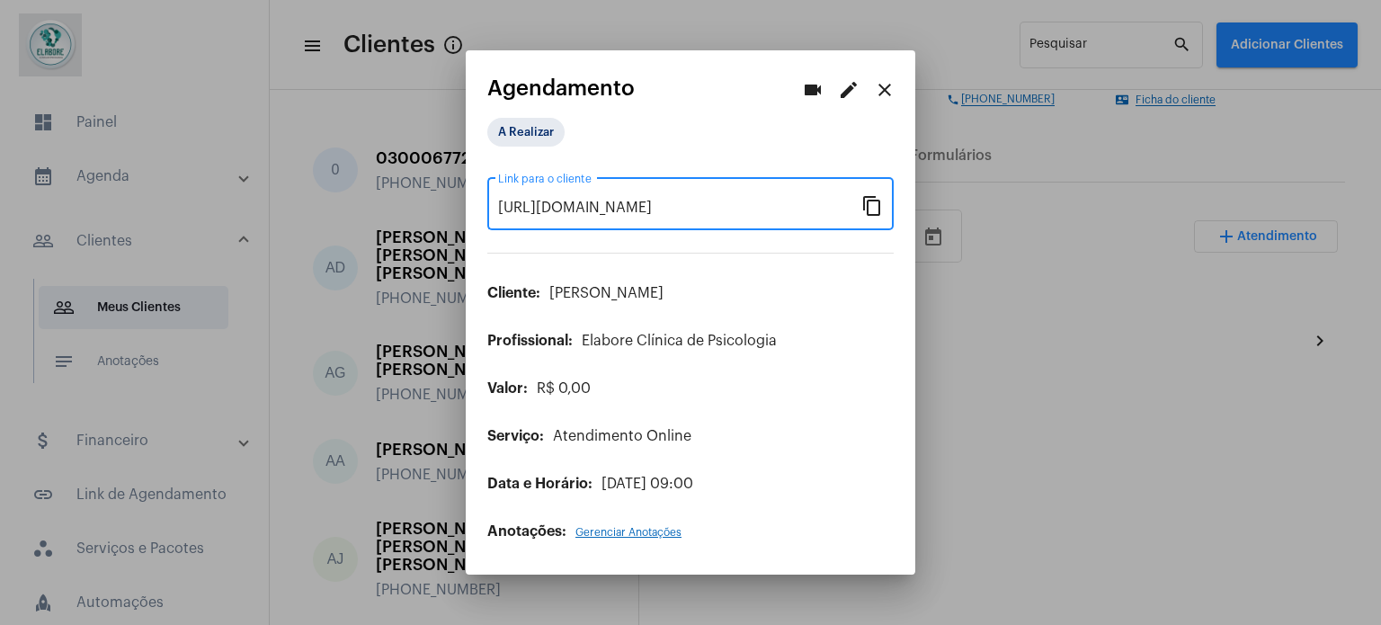
click at [888, 86] on mat-icon "close" at bounding box center [885, 90] width 22 height 22
